Goal: Information Seeking & Learning: Compare options

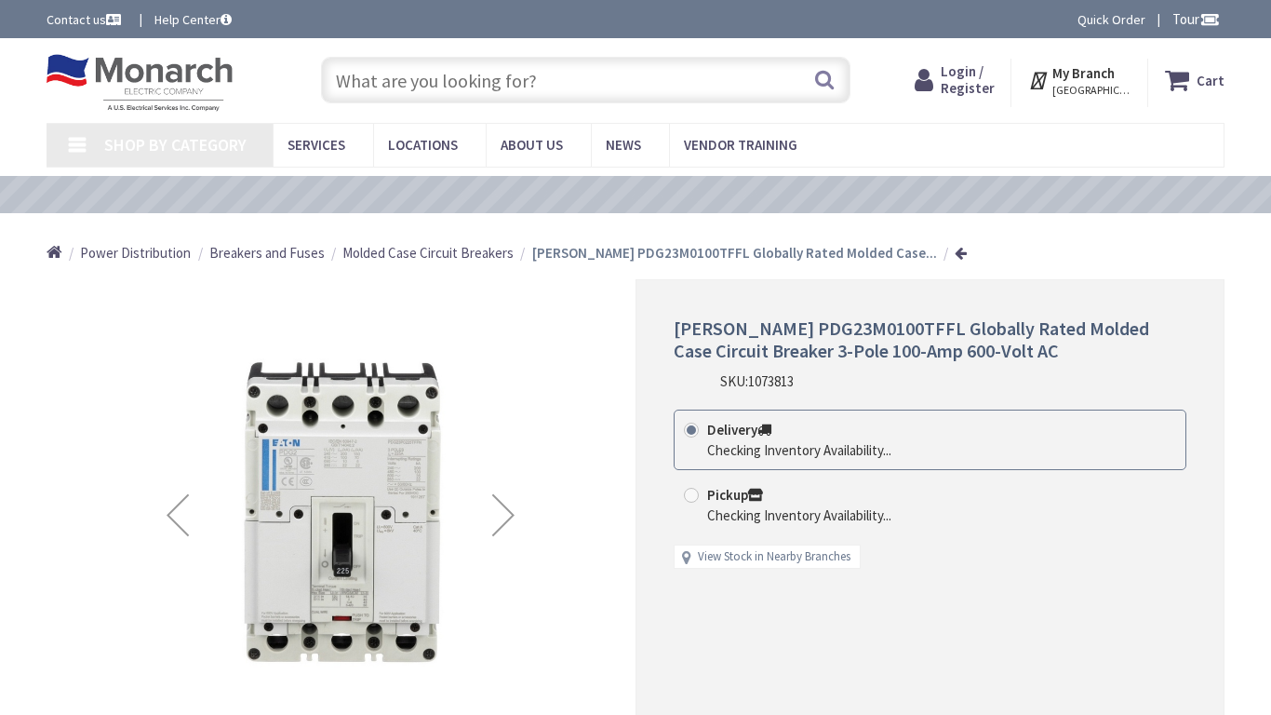
type input "Links Dr, Reston, [GEOGRAPHIC_DATA] 20190, [GEOGRAPHIC_DATA]"
